Goal: Task Accomplishment & Management: Manage account settings

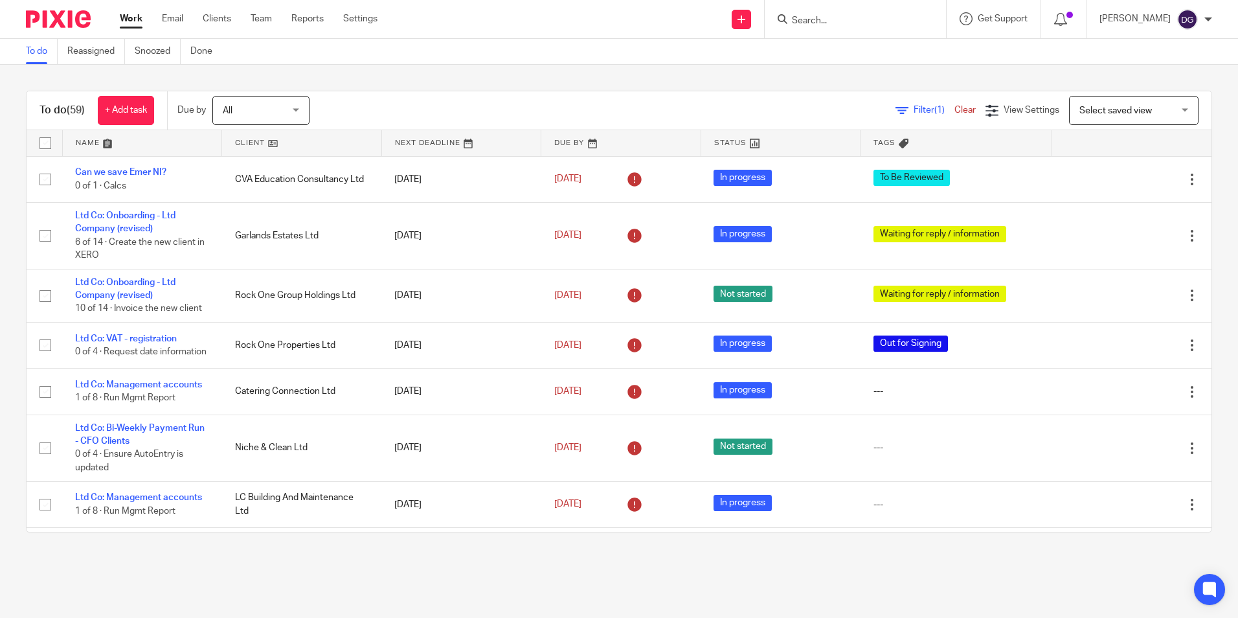
scroll to position [1300, 0]
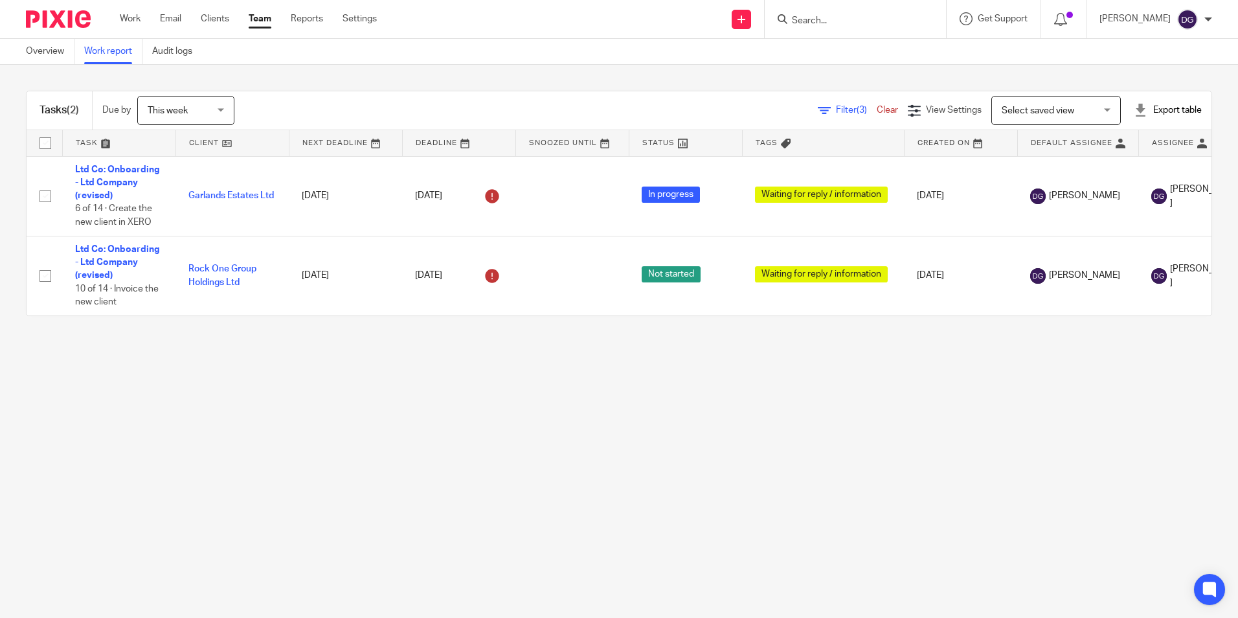
click at [836, 9] on div at bounding box center [855, 19] width 181 height 38
click at [832, 25] on input "Search" at bounding box center [848, 22] width 117 height 12
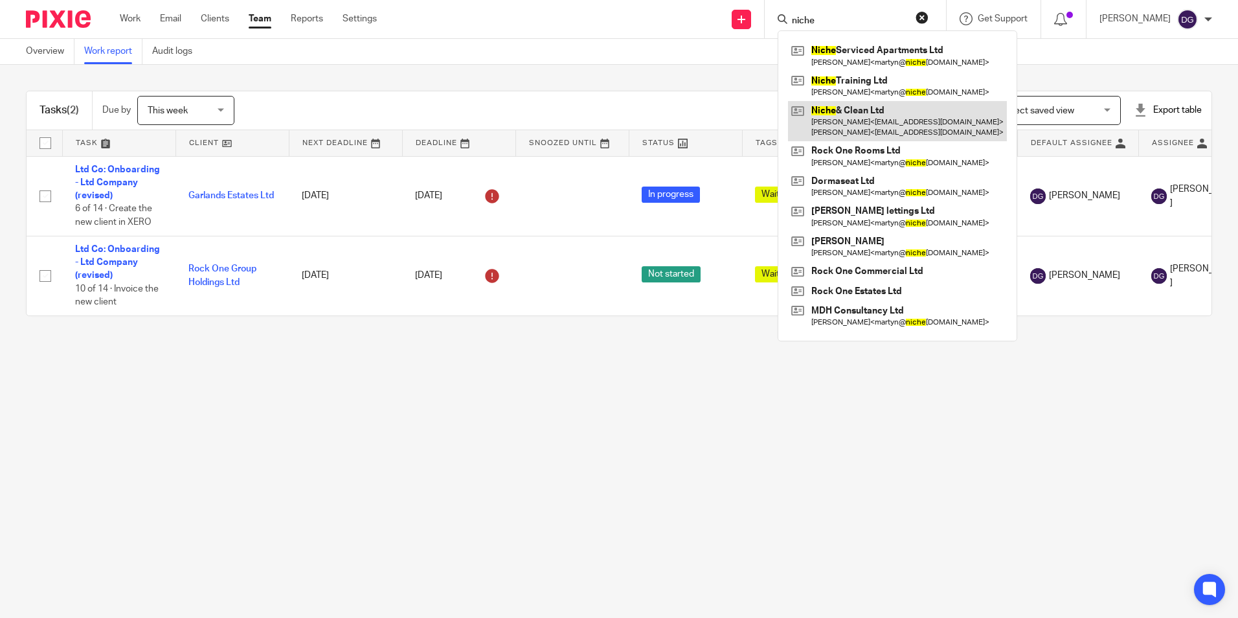
type input "niche"
click at [827, 113] on link at bounding box center [897, 121] width 219 height 40
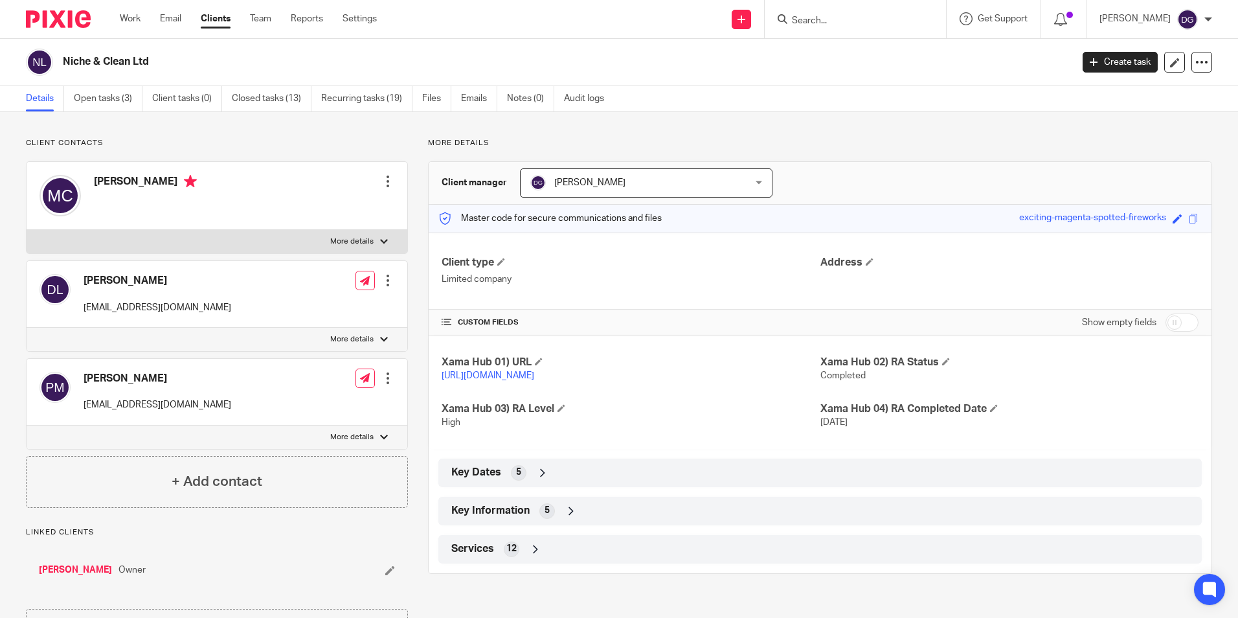
click at [539, 479] on icon at bounding box center [542, 472] width 13 height 13
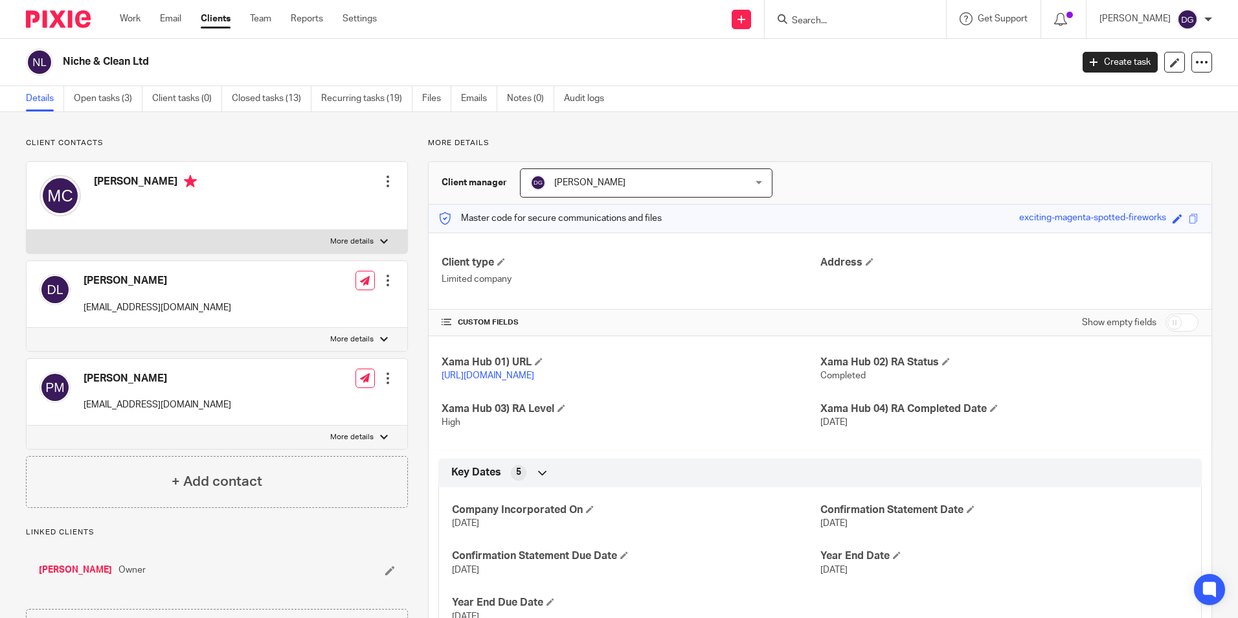
click at [540, 479] on icon at bounding box center [542, 472] width 13 height 13
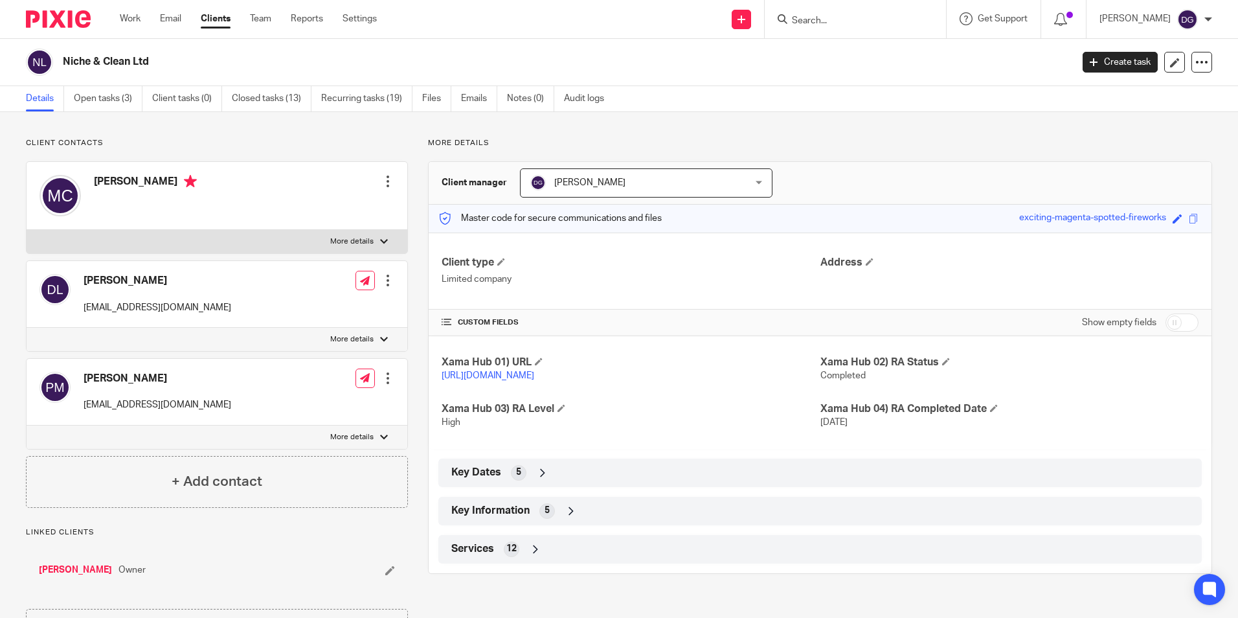
scroll to position [65, 0]
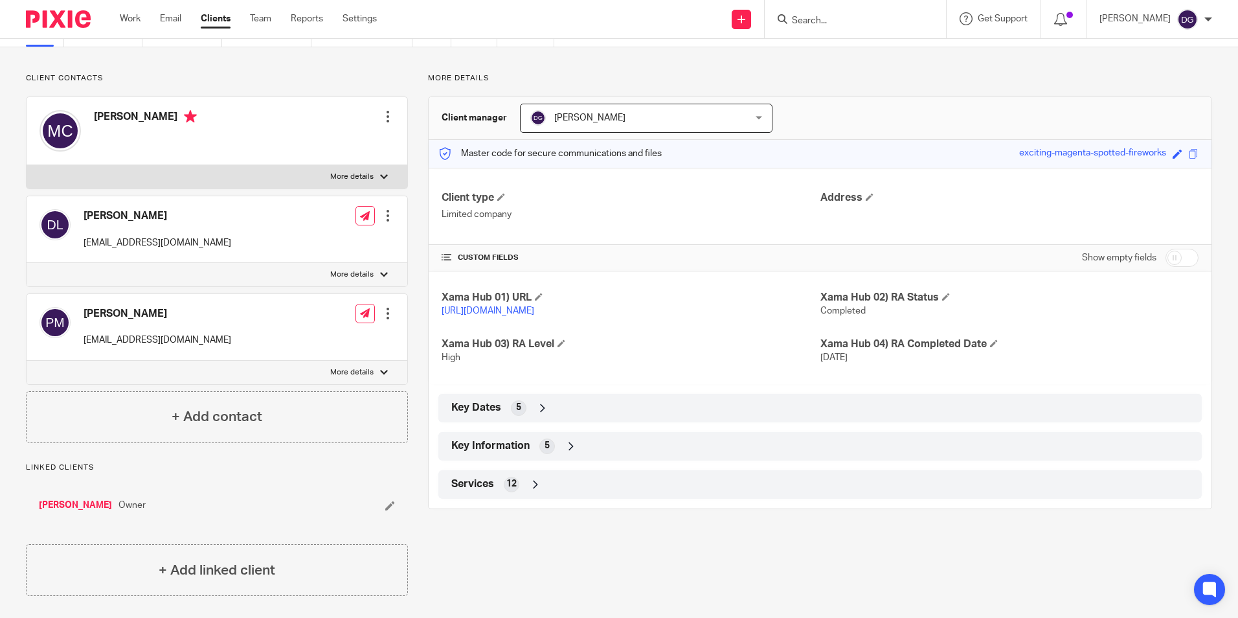
click at [568, 452] on icon at bounding box center [570, 446] width 13 height 13
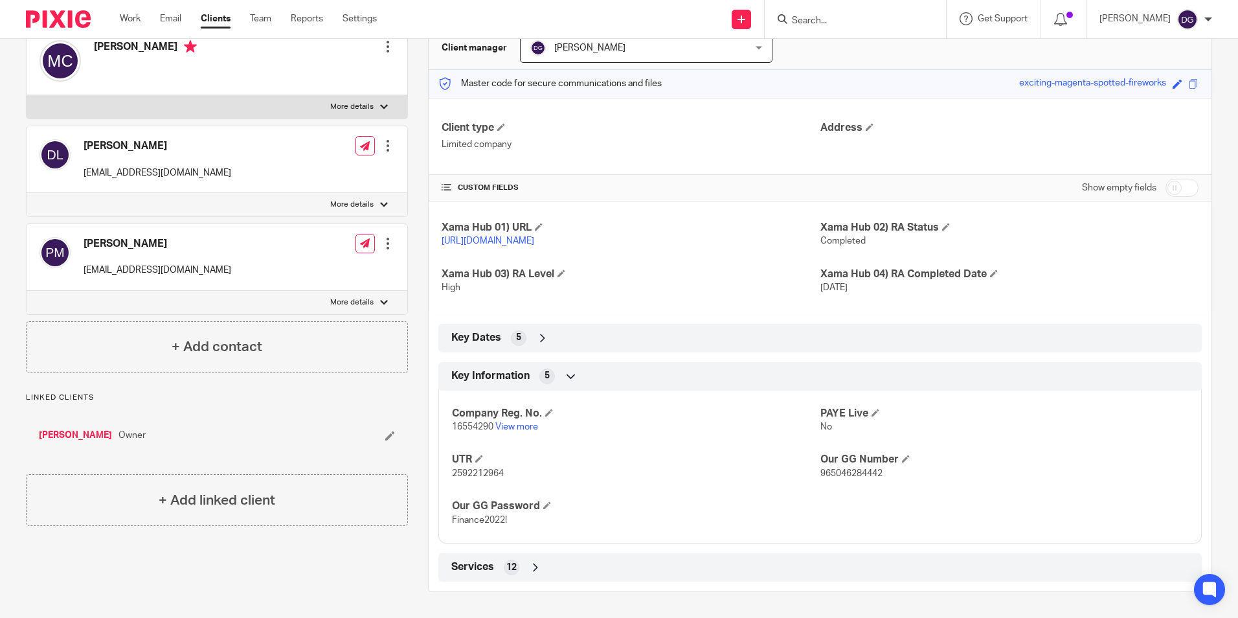
scroll to position [148, 0]
drag, startPoint x: 441, startPoint y: 480, endPoint x: 503, endPoint y: 475, distance: 62.4
click at [503, 475] on div "Company Reg. No. 16554290 View more PAYE Live No UTR 2592212964 Our GG Number 9…" at bounding box center [819, 462] width 763 height 162
copy span "2592212964"
drag, startPoint x: 449, startPoint y: 426, endPoint x: 489, endPoint y: 426, distance: 40.8
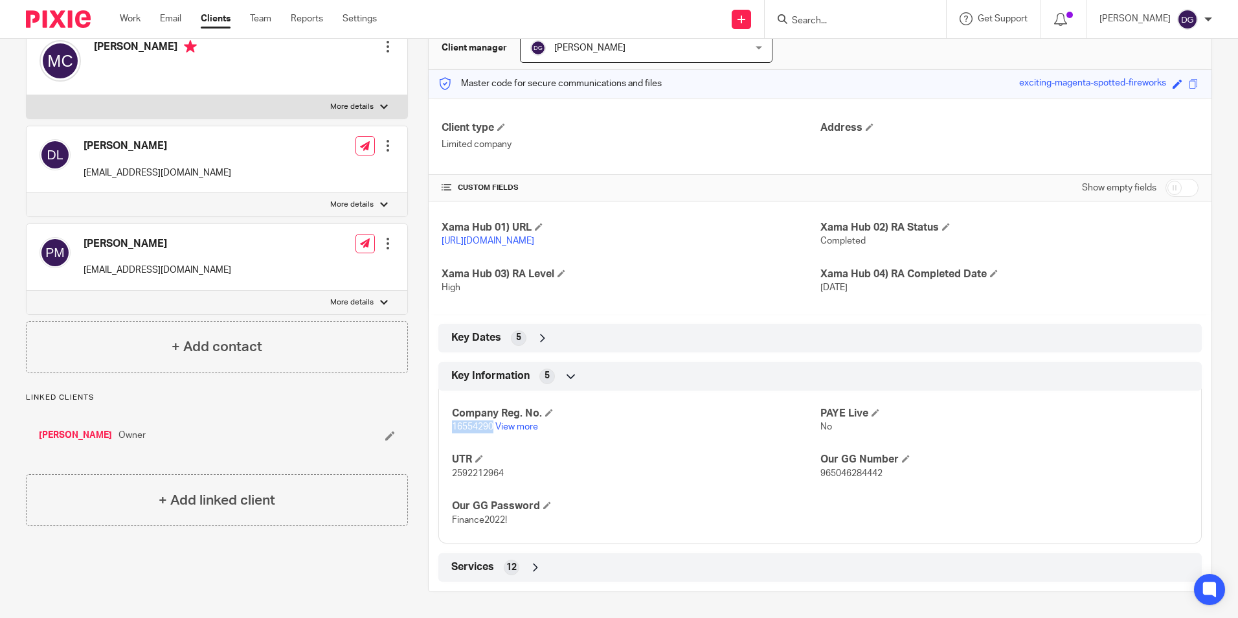
click at [489, 426] on span "16554290" at bounding box center [472, 426] width 41 height 9
copy span "16554290"
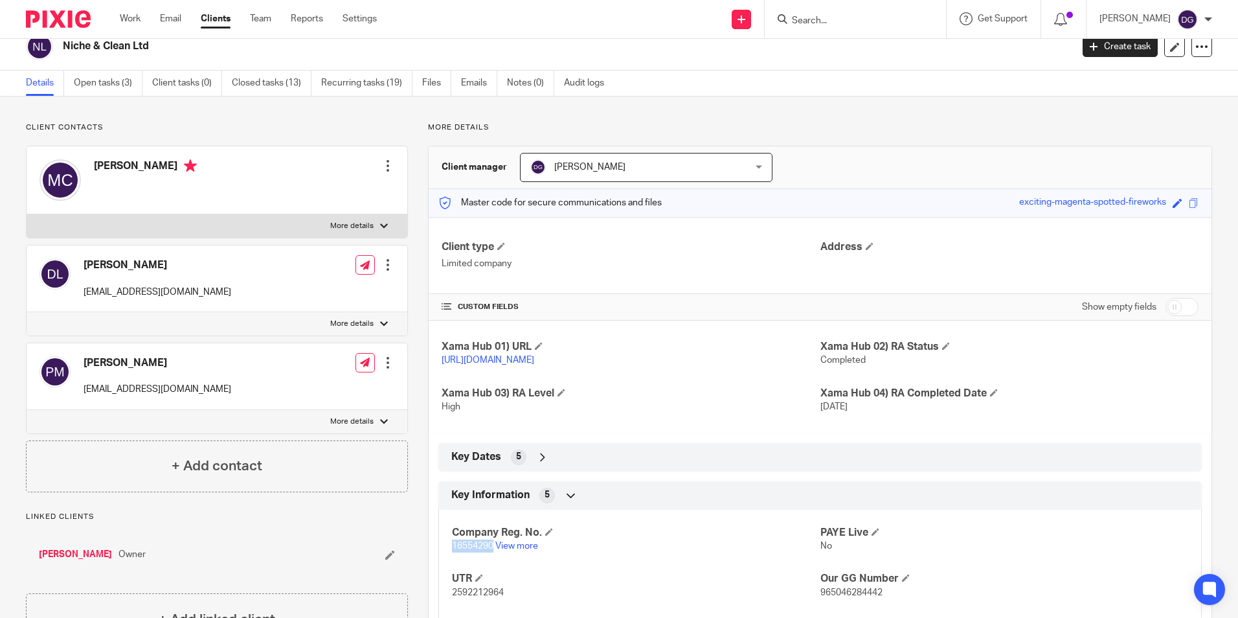
scroll to position [0, 0]
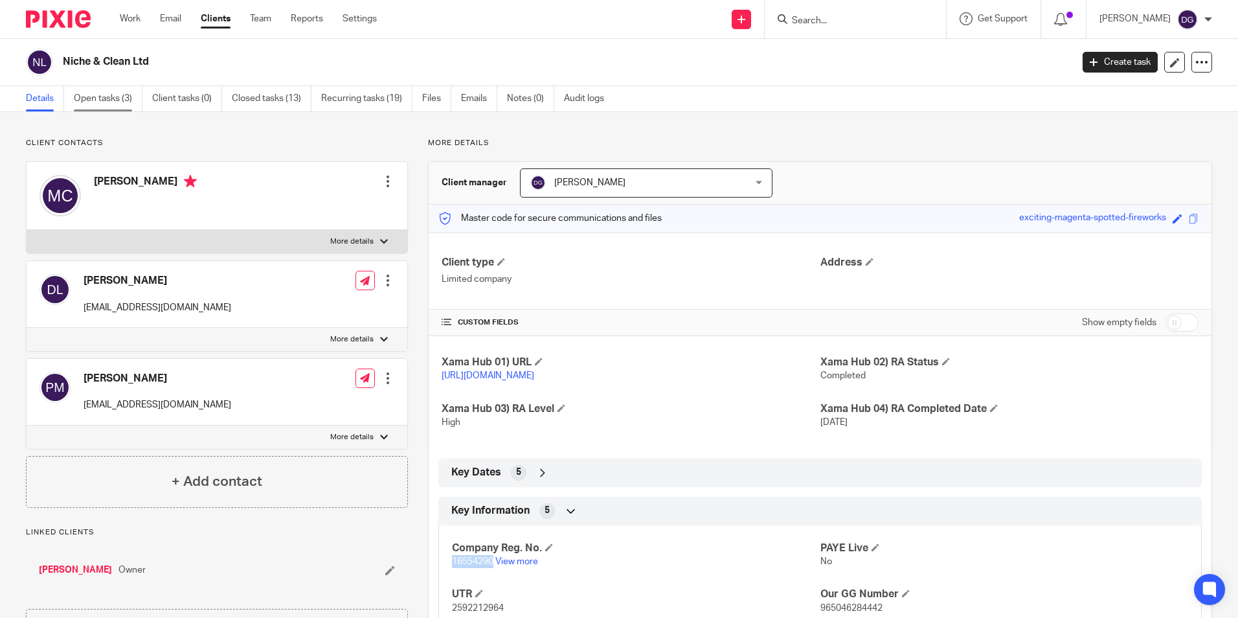
click at [118, 94] on link "Open tasks (3)" at bounding box center [108, 98] width 69 height 25
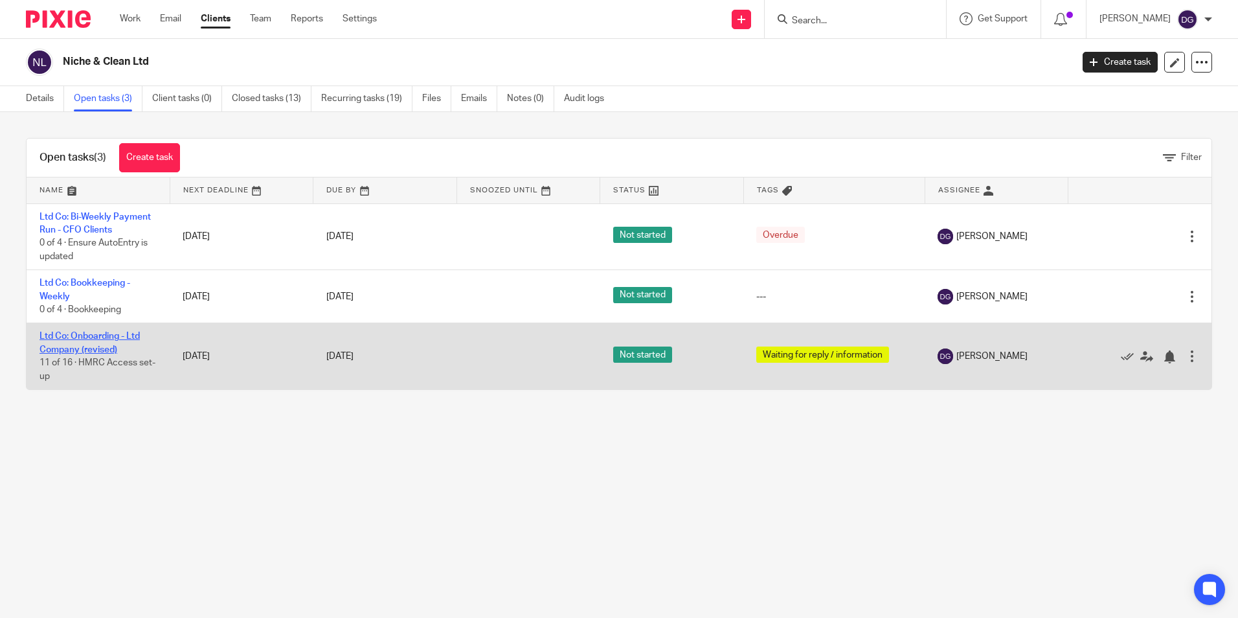
click at [111, 341] on link "Ltd Co: Onboarding - Ltd Company (revised)" at bounding box center [89, 342] width 100 height 22
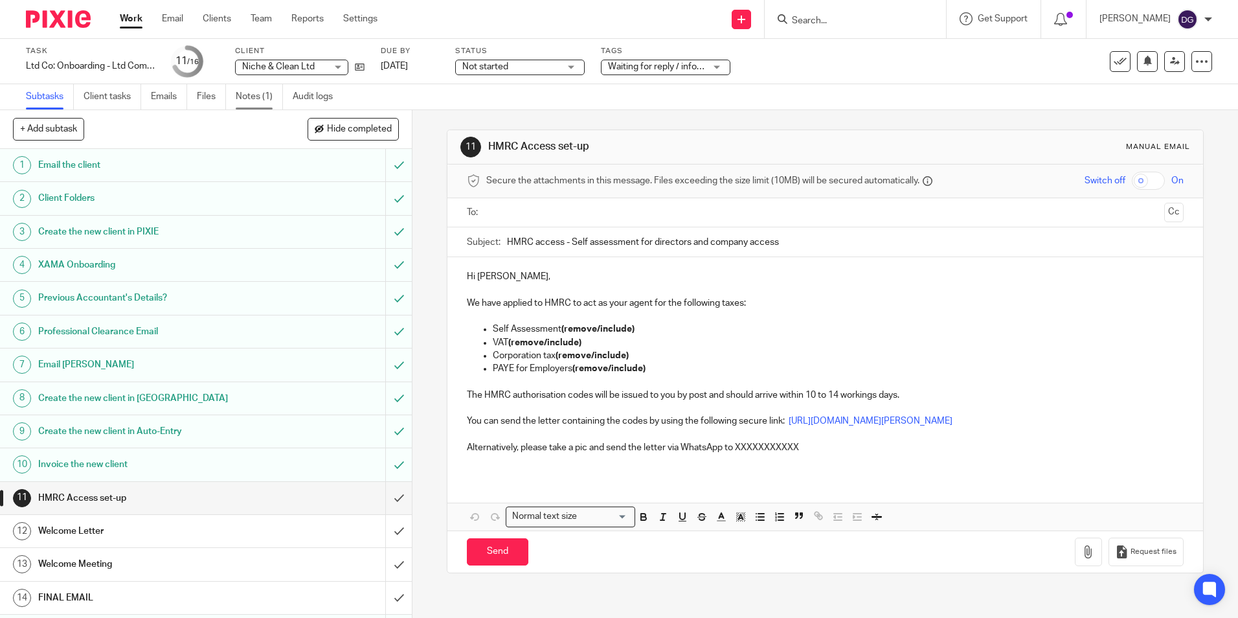
click at [263, 89] on link "Notes (1)" at bounding box center [259, 96] width 47 height 25
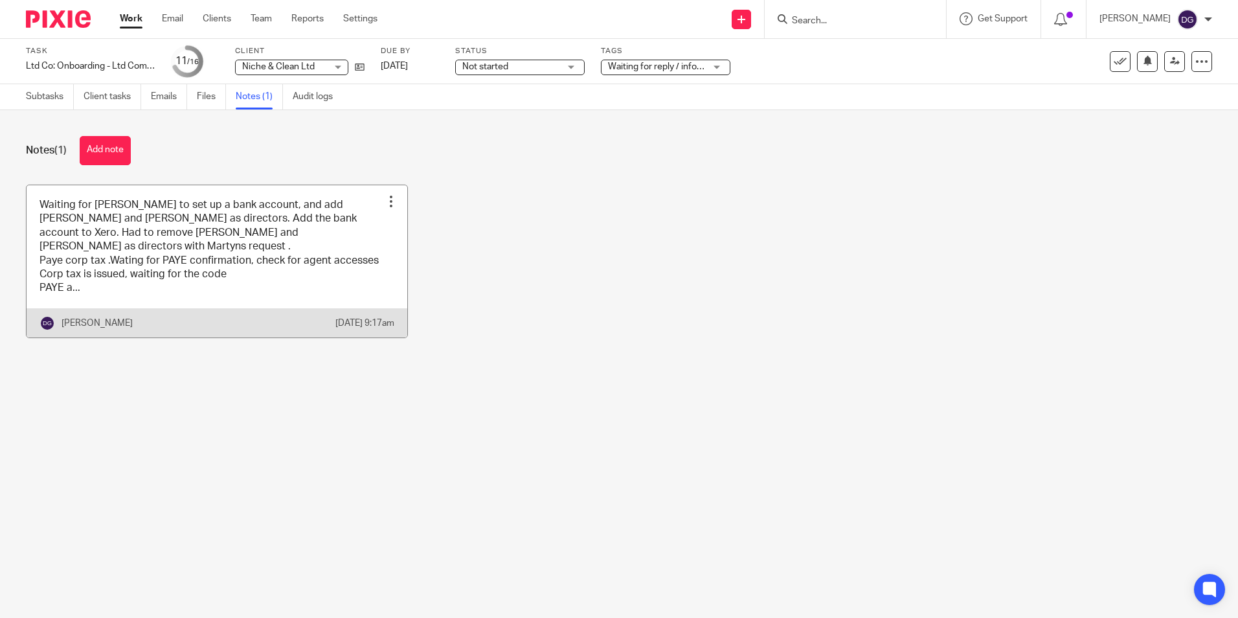
click at [199, 285] on link at bounding box center [217, 261] width 381 height 152
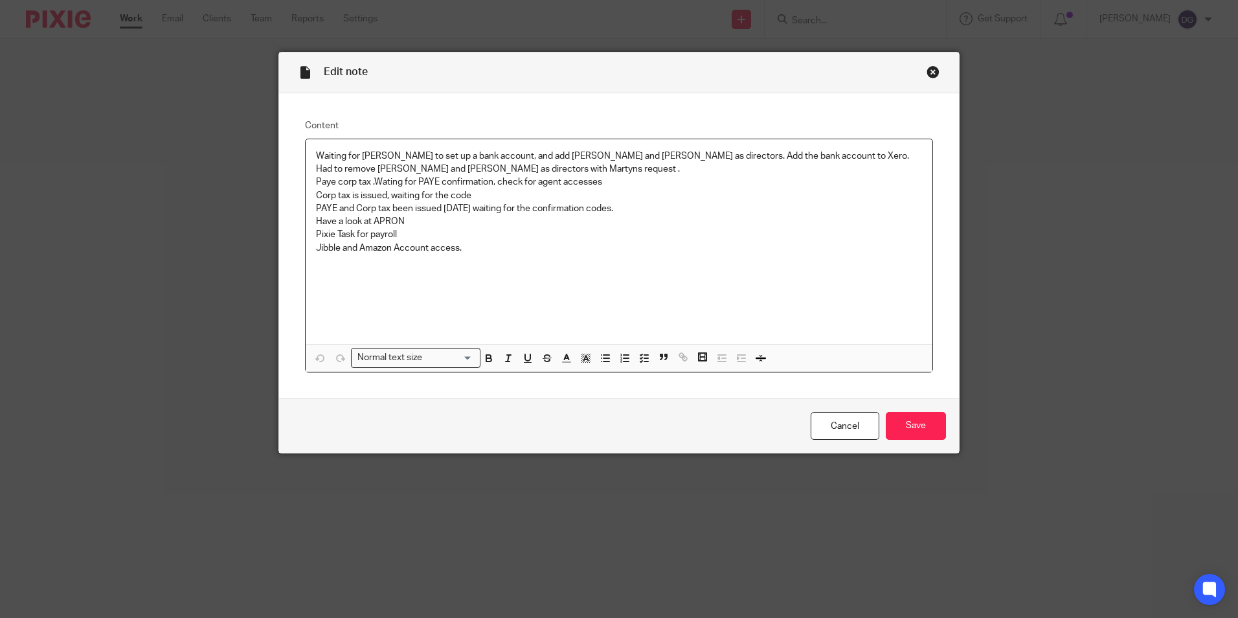
click at [519, 239] on p "Pixie Task for payroll" at bounding box center [619, 234] width 606 height 13
click at [503, 246] on p "Jibble and Amazon Account access." at bounding box center [619, 247] width 606 height 13
click at [909, 430] on input "Save" at bounding box center [916, 426] width 60 height 28
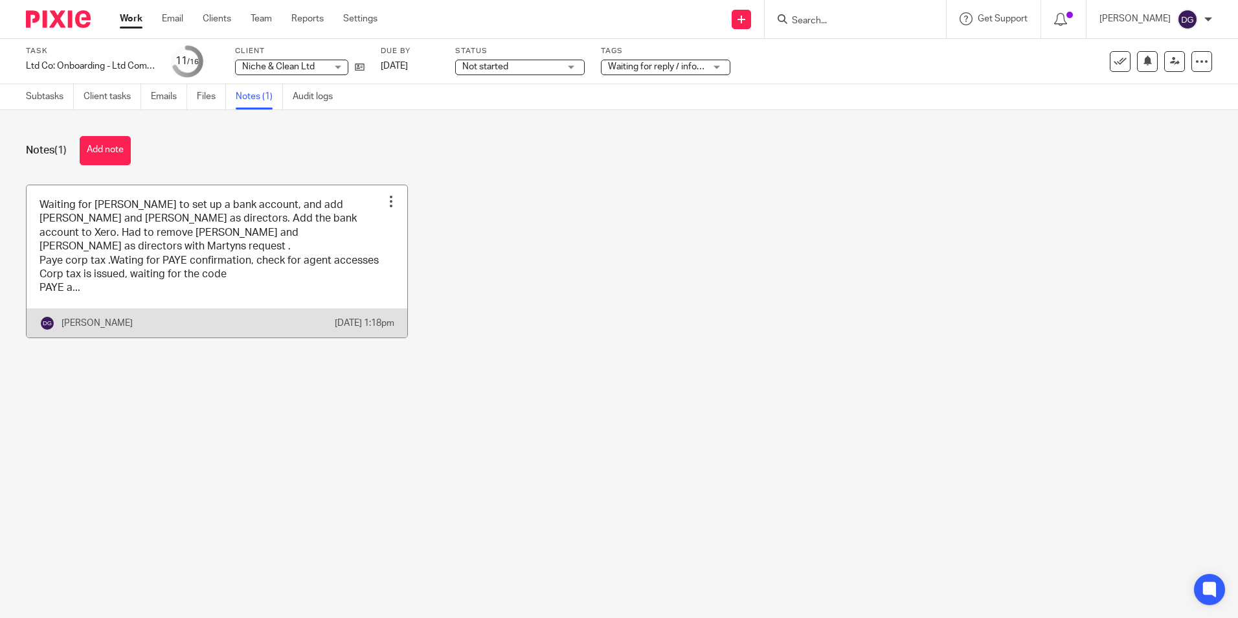
click at [128, 298] on link at bounding box center [217, 261] width 381 height 152
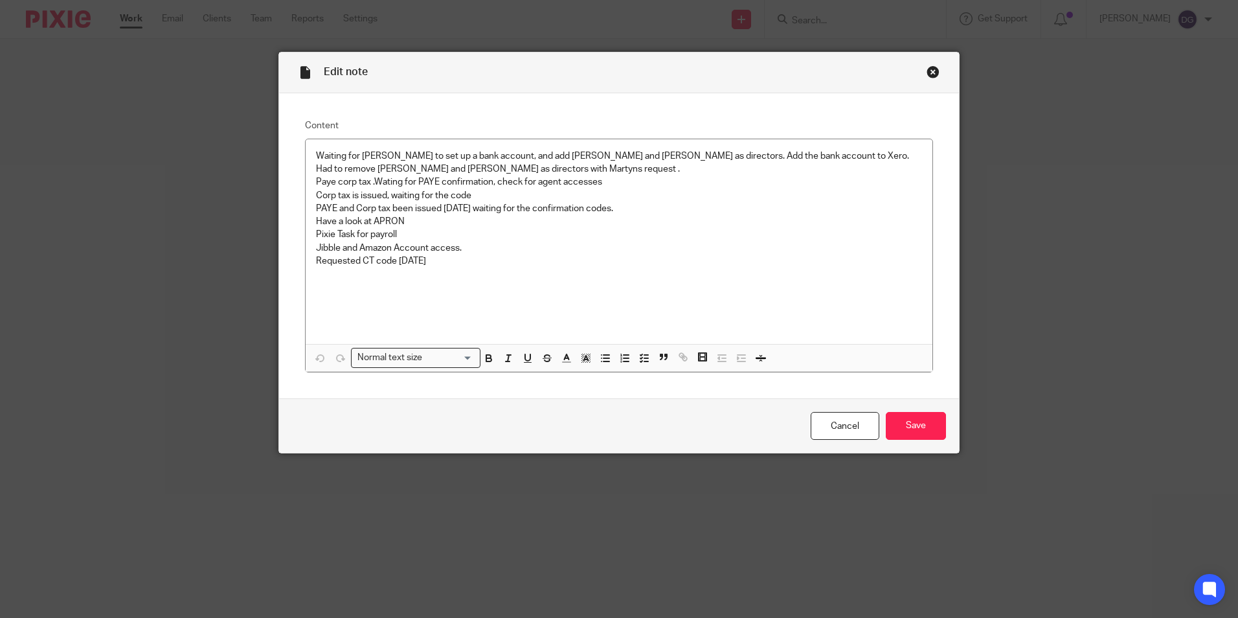
click at [928, 65] on div "Close this dialog window" at bounding box center [932, 71] width 13 height 13
